Goal: Transaction & Acquisition: Purchase product/service

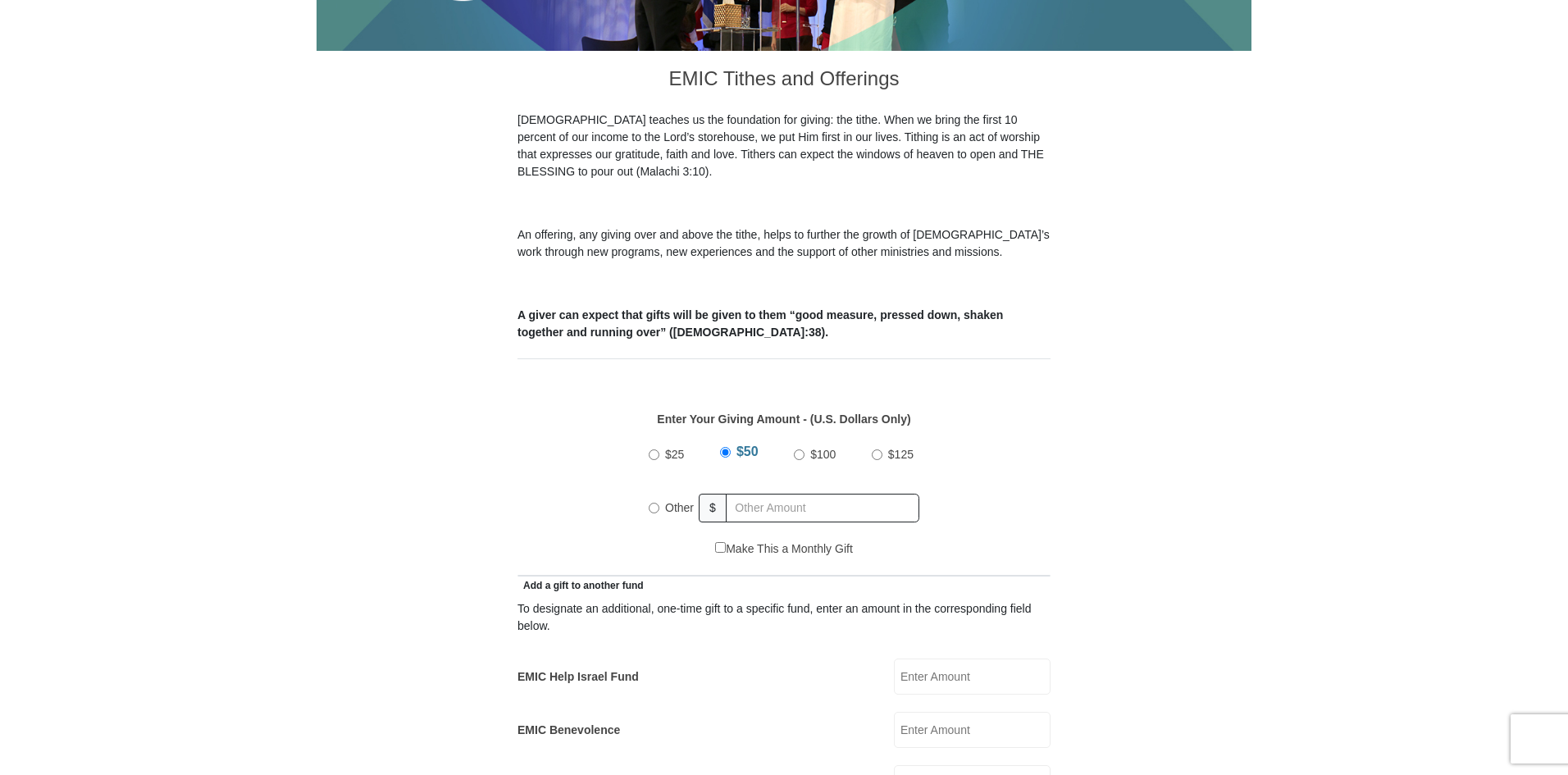
scroll to position [410, 0]
click at [657, 502] on input "Other" at bounding box center [654, 508] width 11 height 11
radio input "true"
click at [756, 494] on input "text" at bounding box center [825, 508] width 188 height 29
type input "500.00"
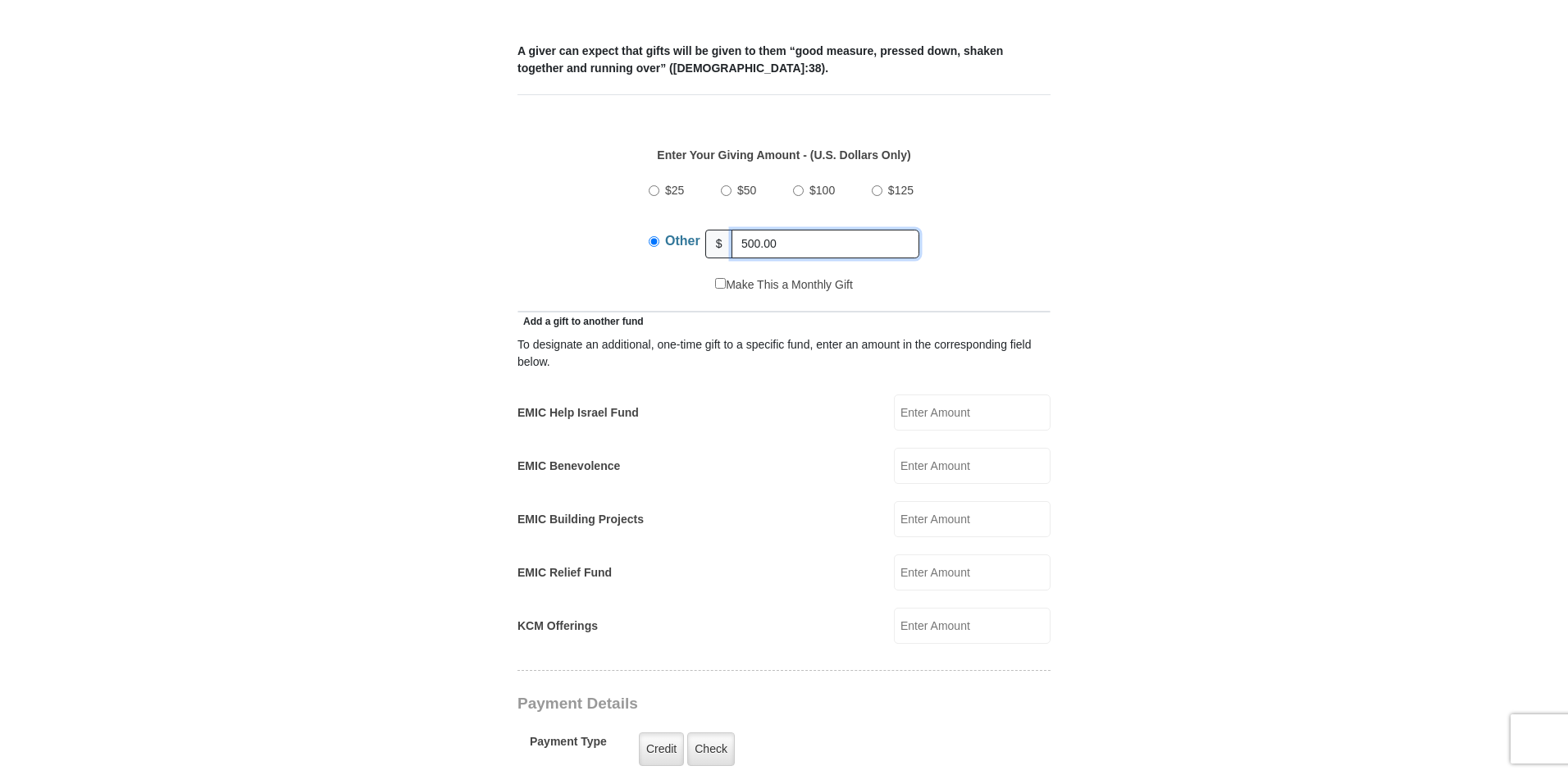
scroll to position [738, 0]
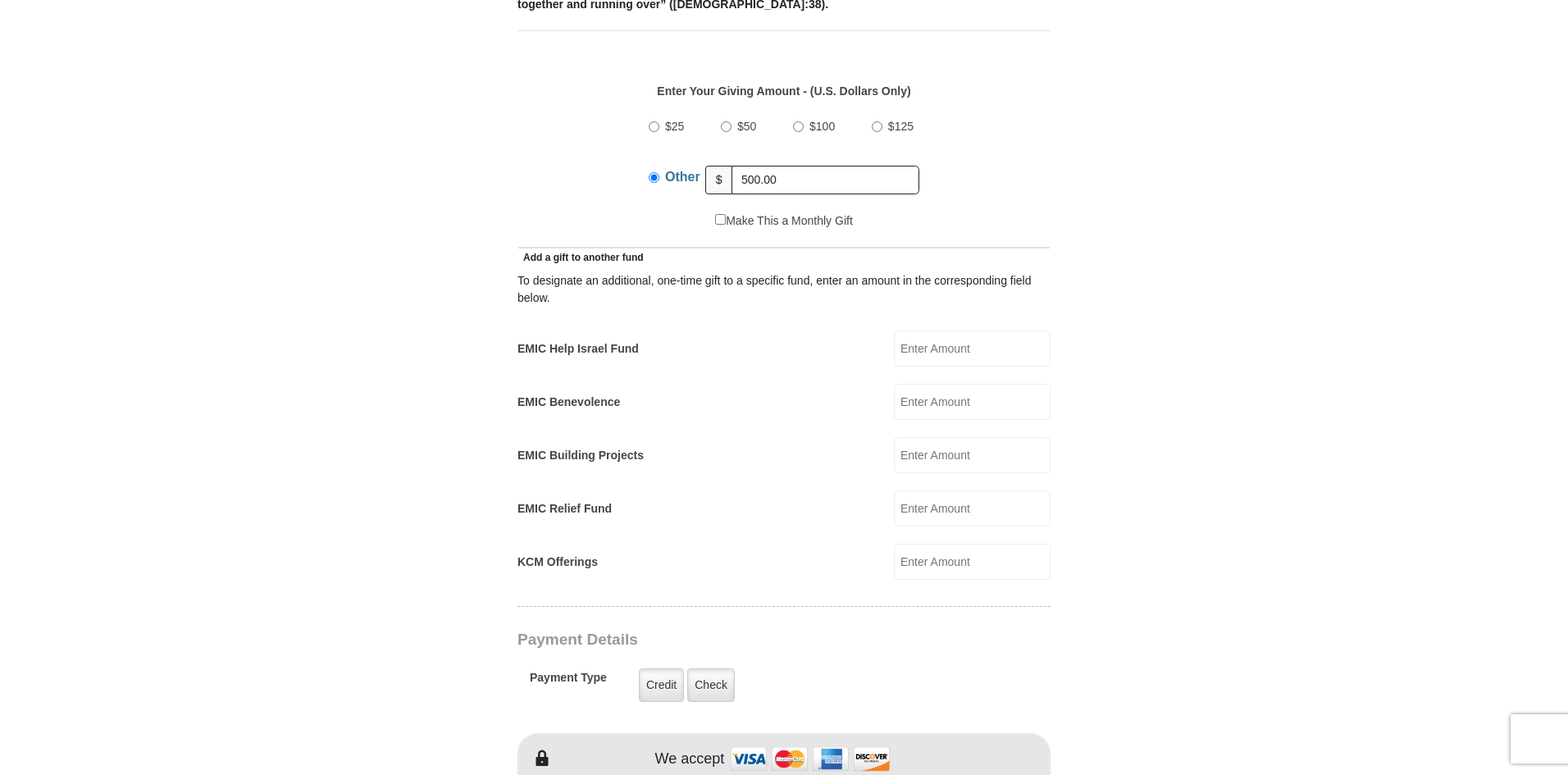
click at [950, 330] on input "EMIC Help Israel Fund" at bounding box center [973, 348] width 157 height 37
type input "75.00"
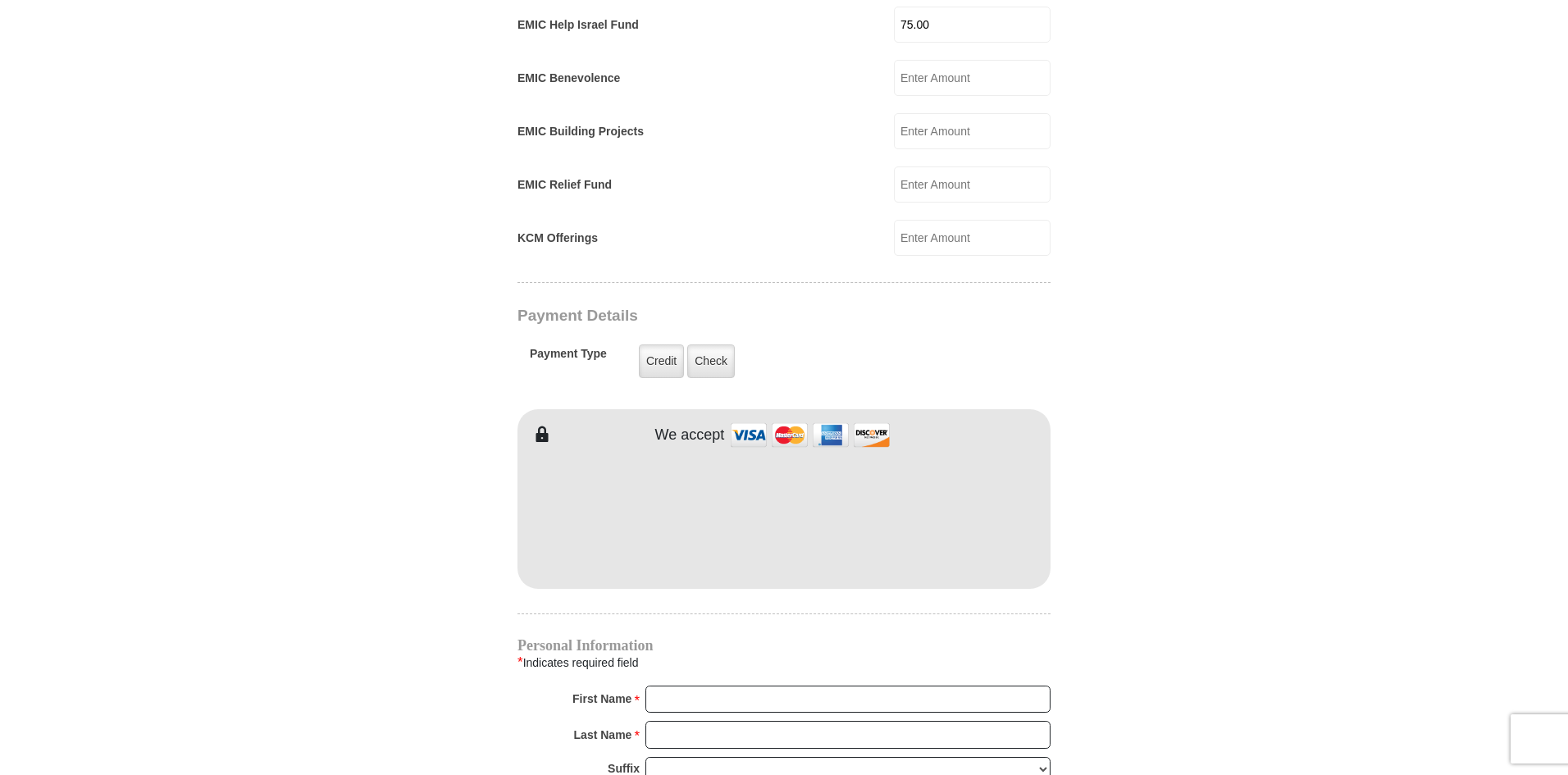
scroll to position [1066, 0]
click at [676, 342] on label "Credit" at bounding box center [661, 357] width 45 height 34
click at [0, 0] on input "Credit" at bounding box center [0, 0] width 0 height 0
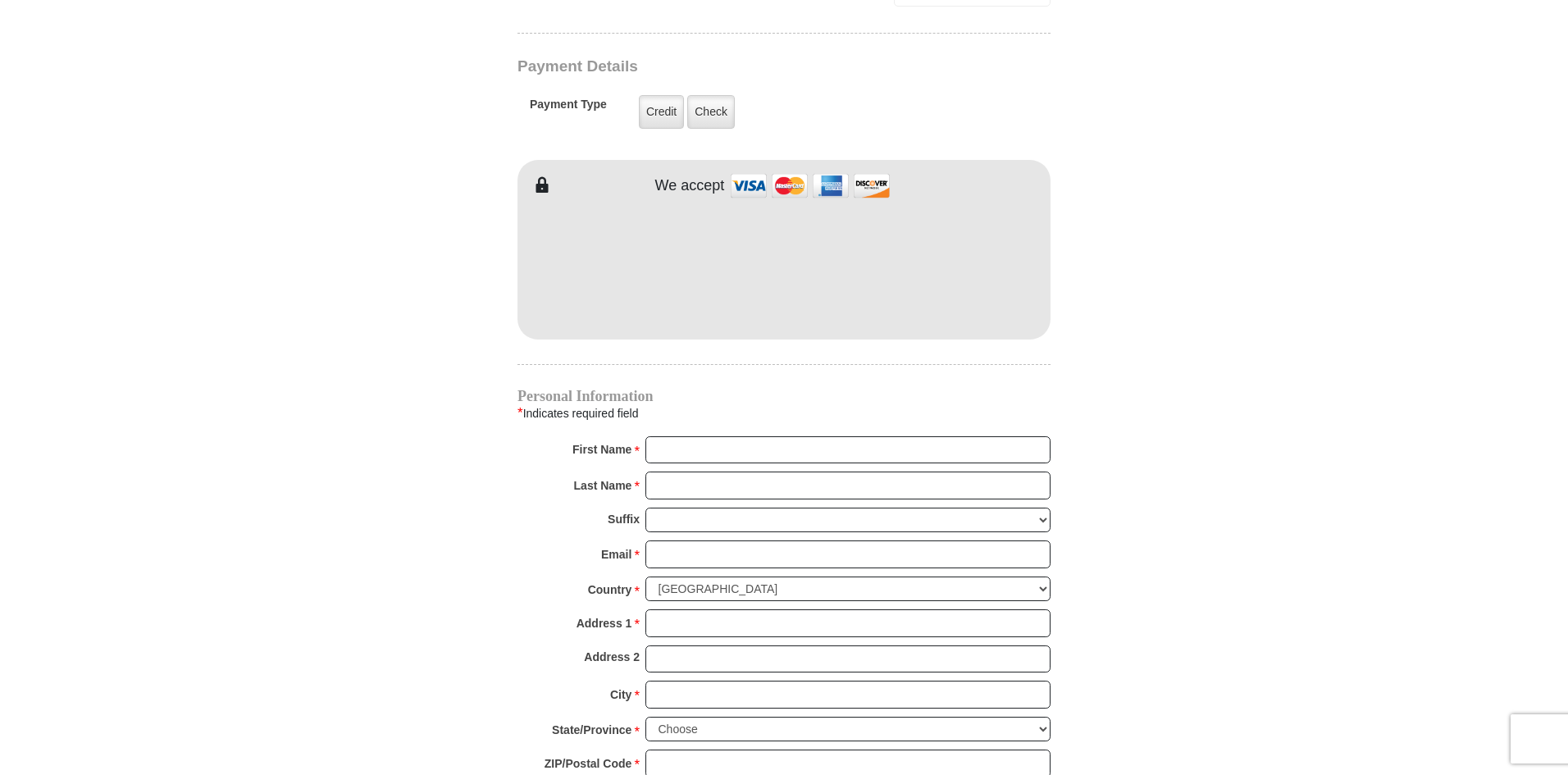
scroll to position [1312, 0]
click at [700, 436] on input "First Name *" at bounding box center [848, 449] width 405 height 28
type input "[PERSON_NAME]"
click at [719, 471] on input "Last Name *" at bounding box center [848, 485] width 405 height 28
type input "Jones"
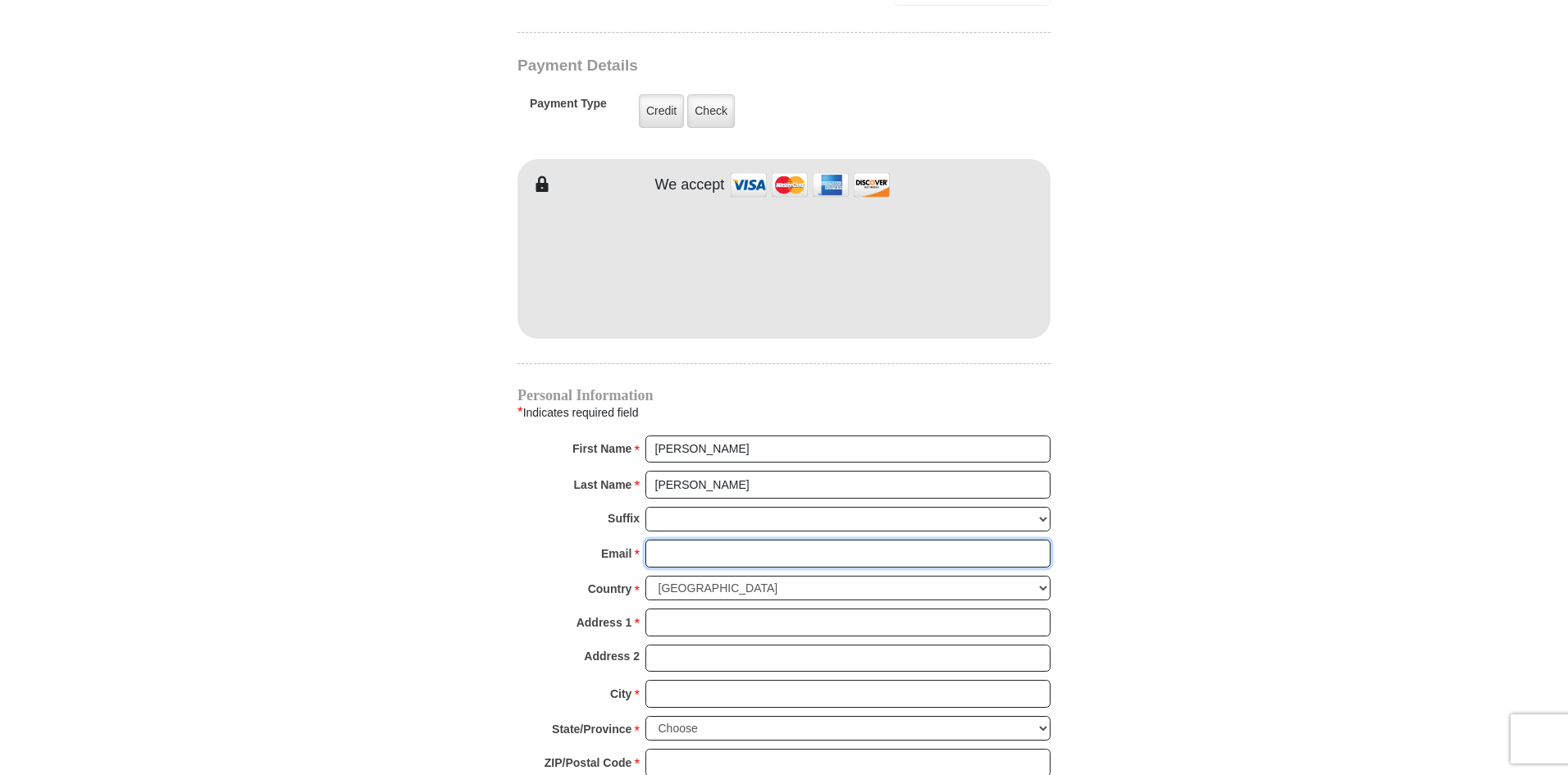
click at [719, 540] on input "Email *" at bounding box center [848, 553] width 405 height 28
type input "sharlajones14@gmail.com"
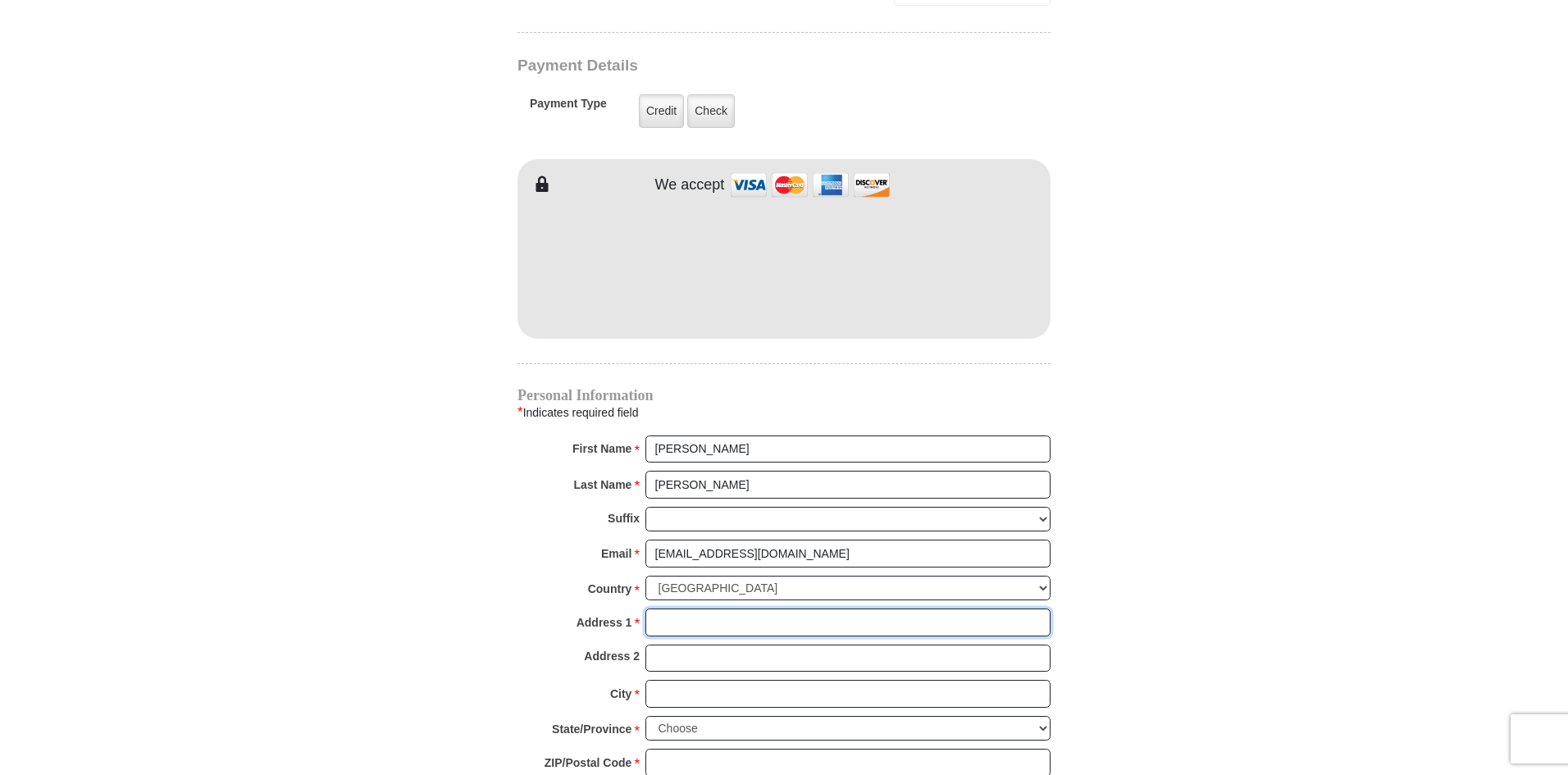
type input "2700 Brittany Lane"
type input "GRAPEVINE"
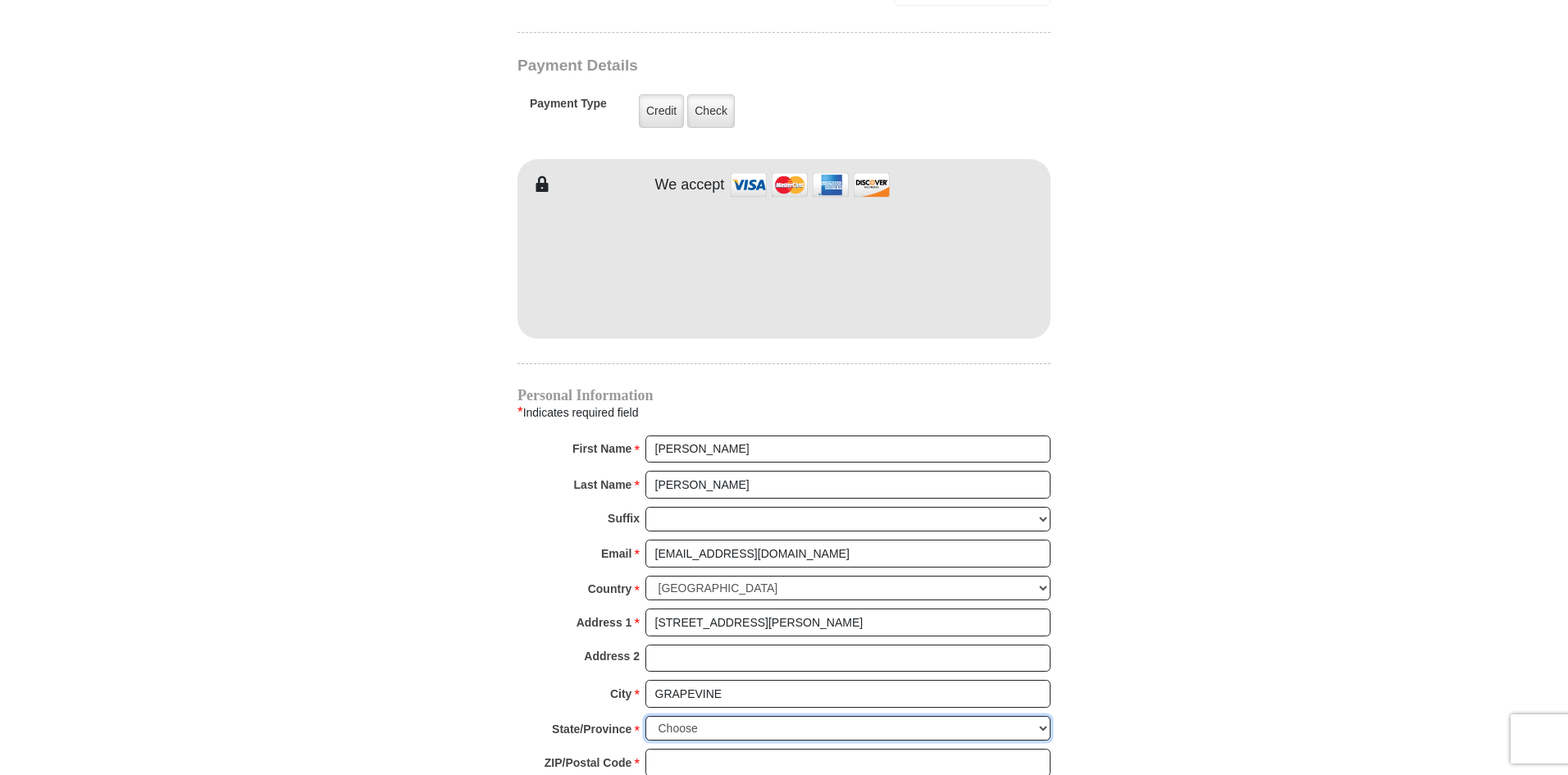
select select "TX"
type input "76051-4321"
type input "4693582345"
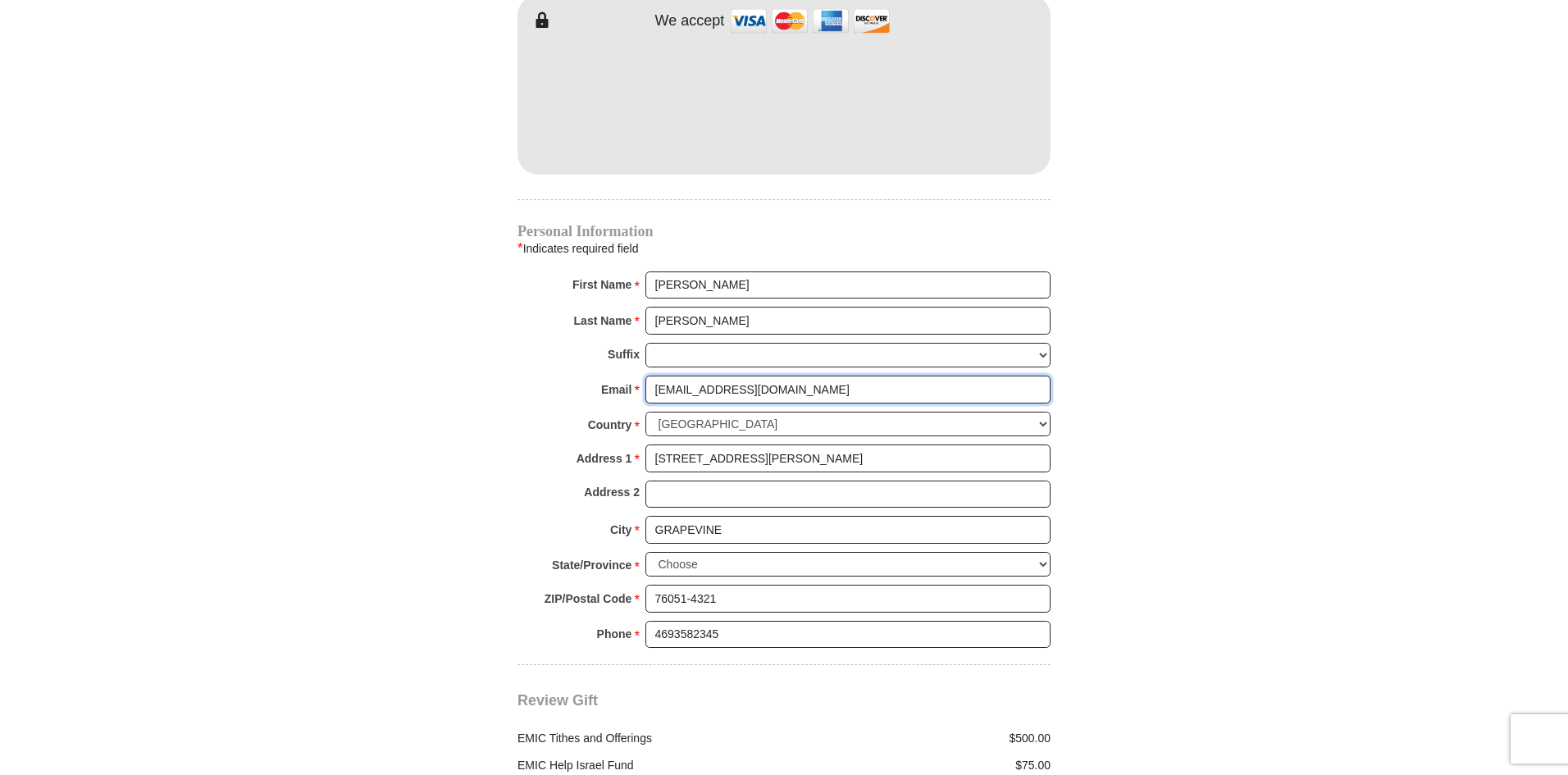
scroll to position [1887, 0]
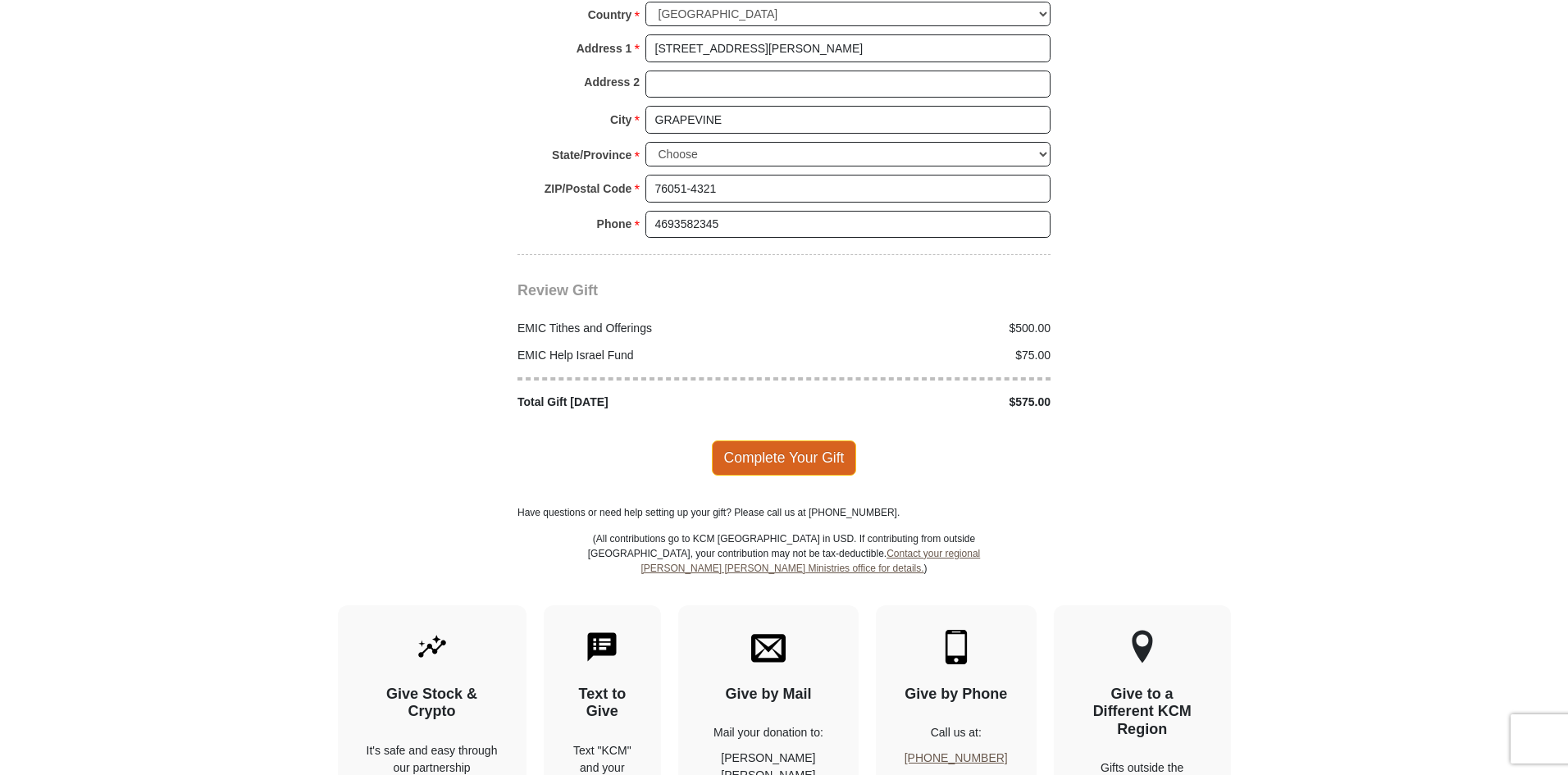
click at [780, 440] on span "Complete Your Gift" at bounding box center [784, 457] width 145 height 35
